Goal: Information Seeking & Learning: Learn about a topic

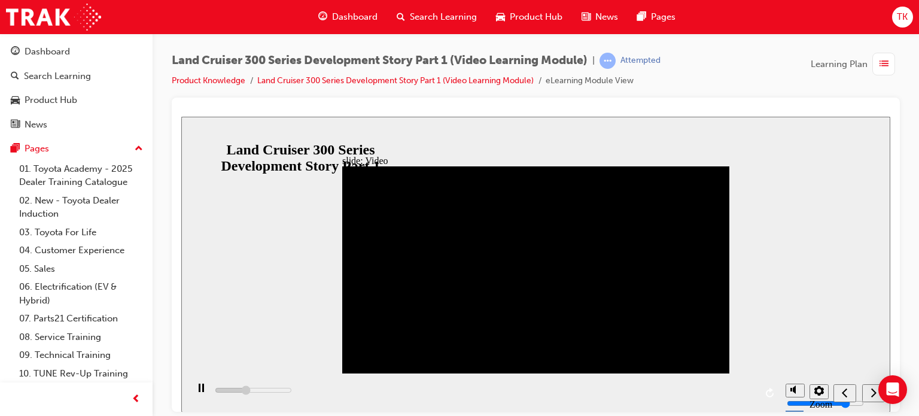
click at [200, 393] on div "play/pause" at bounding box center [201, 393] width 20 height 20
click at [198, 391] on icon "play/pause" at bounding box center [201, 387] width 7 height 8
click at [702, 83] on div "Land Cruiser 300 Series Development Story Part 1 (Video Learning Module) | Atte…" at bounding box center [536, 75] width 728 height 45
type input "273400"
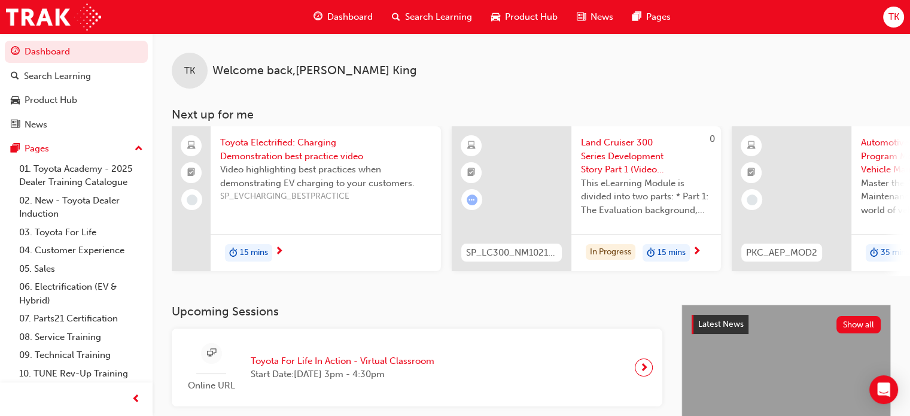
scroll to position [239, 0]
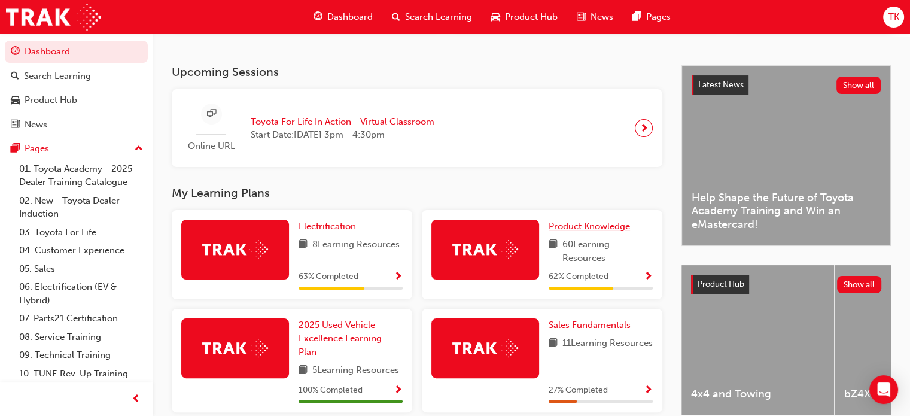
click at [559, 232] on span "Product Knowledge" at bounding box center [589, 226] width 81 height 11
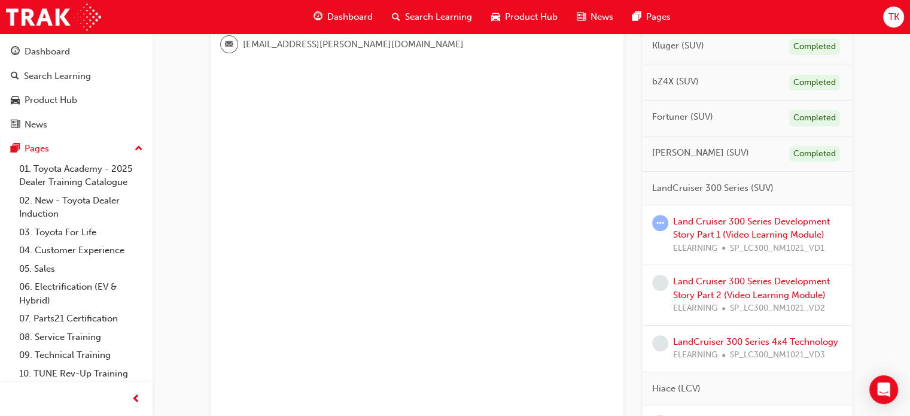
scroll to position [419, 0]
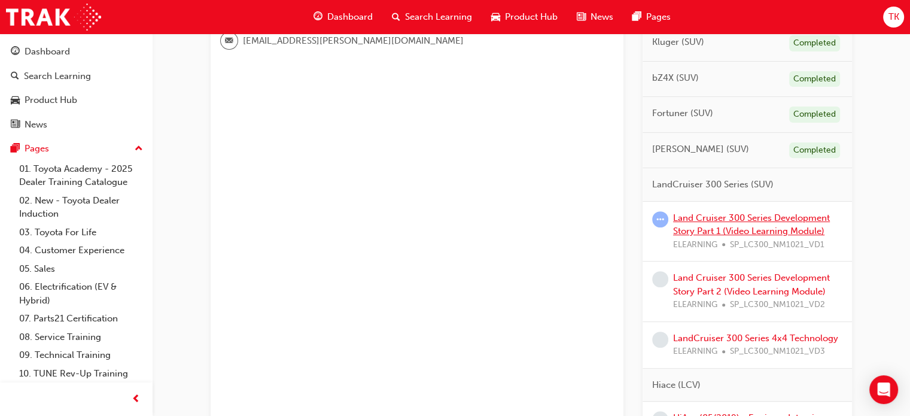
click at [727, 219] on link "Land Cruiser 300 Series Development Story Part 1 (Video Learning Module)" at bounding box center [751, 224] width 157 height 25
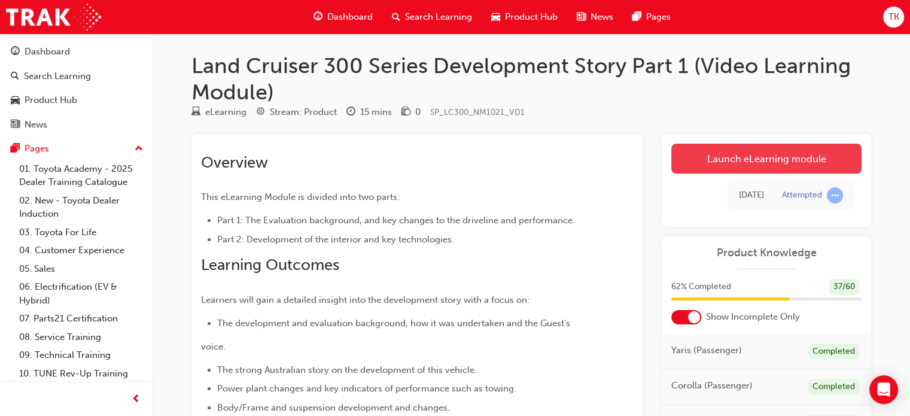
click at [734, 157] on link "Launch eLearning module" at bounding box center [766, 159] width 190 height 30
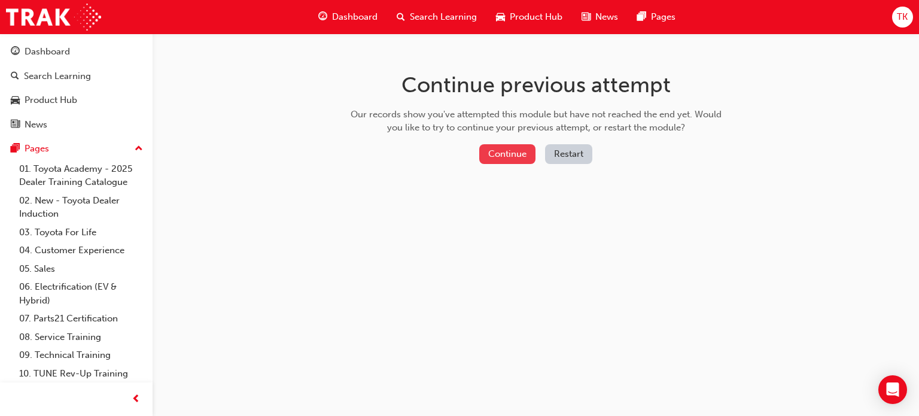
click at [505, 156] on button "Continue" at bounding box center [507, 154] width 56 height 20
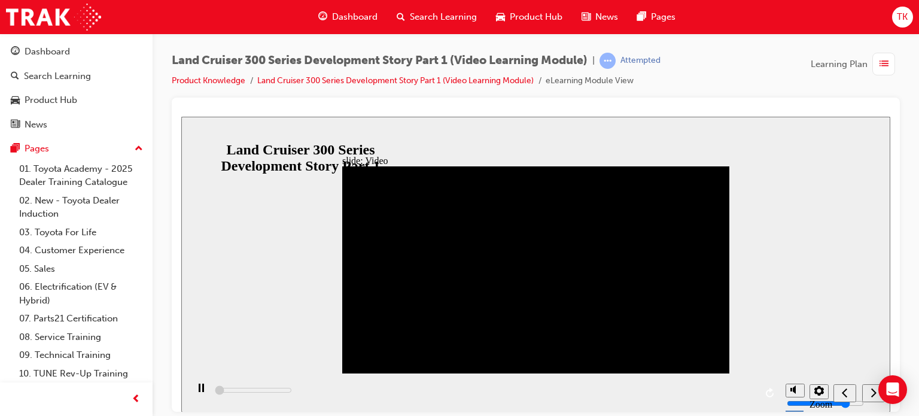
click at [389, 389] on div "playback controls" at bounding box center [483, 392] width 592 height 39
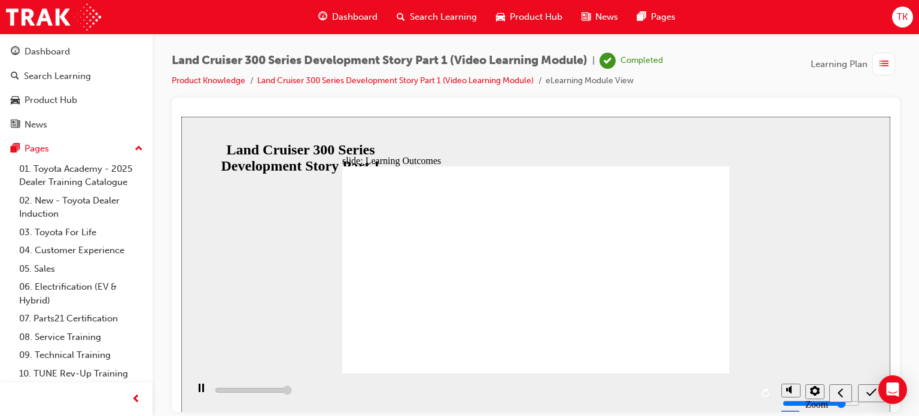
type input "13000"
